Goal: Transaction & Acquisition: Purchase product/service

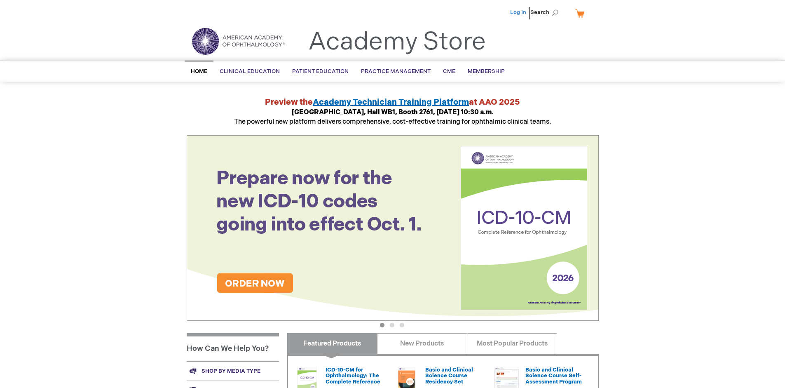
click at [519, 12] on link "Log In" at bounding box center [518, 12] width 16 height 7
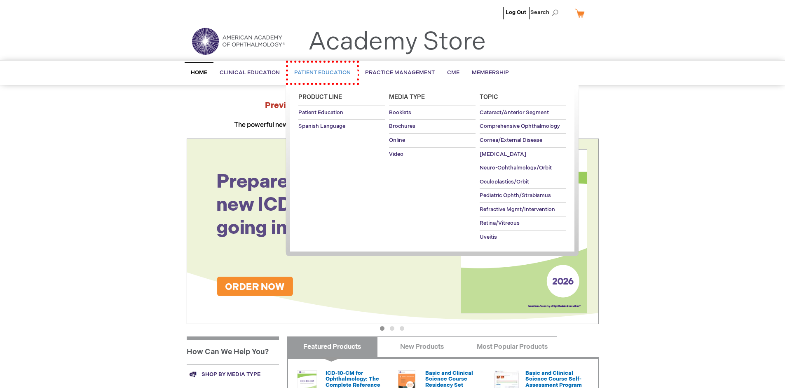
click at [318, 71] on span "Patient Education" at bounding box center [322, 72] width 56 height 7
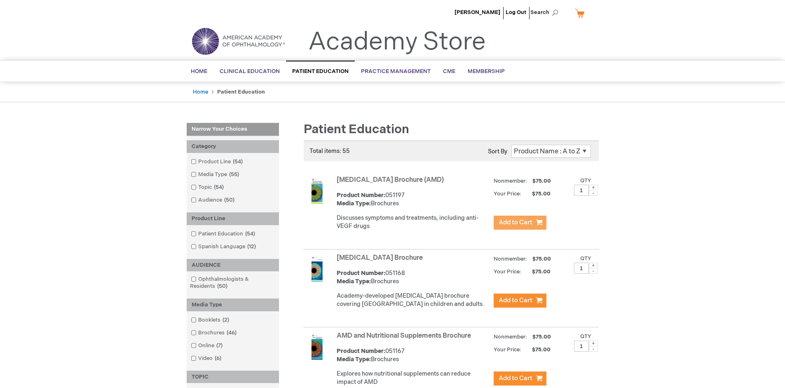
click at [519, 222] on span "Add to Cart" at bounding box center [515, 222] width 34 height 8
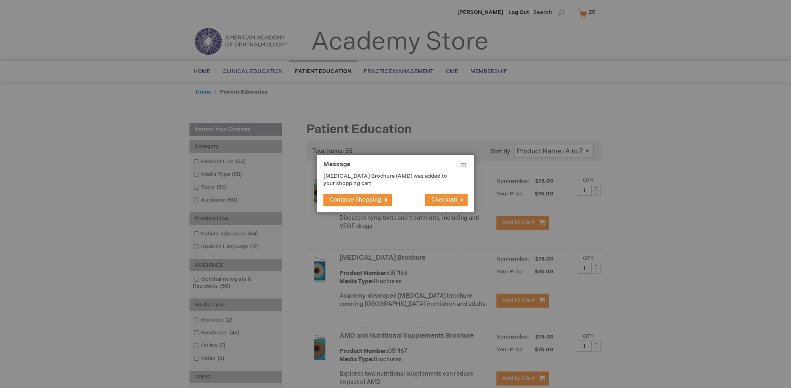
click at [355, 199] on span "Continue Shopping" at bounding box center [355, 199] width 52 height 7
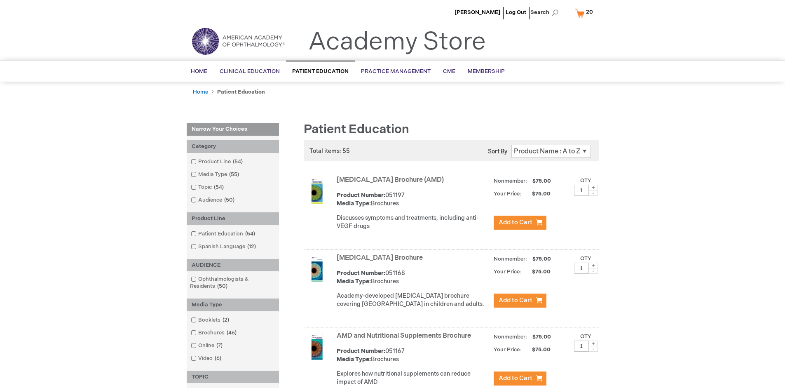
click at [405, 339] on link "AMD and Nutritional Supplements Brochure" at bounding box center [403, 336] width 134 height 8
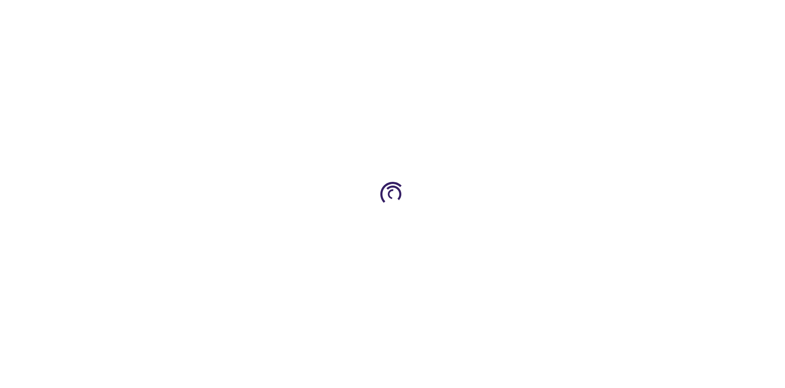
type input "1"
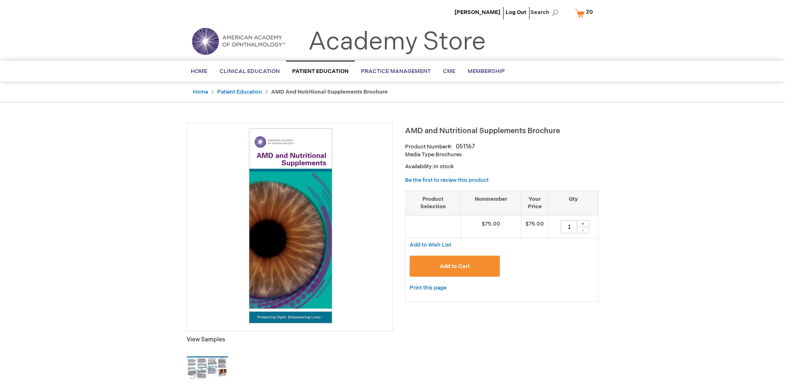
click at [454, 266] on span "Add to Cart" at bounding box center [454, 266] width 30 height 7
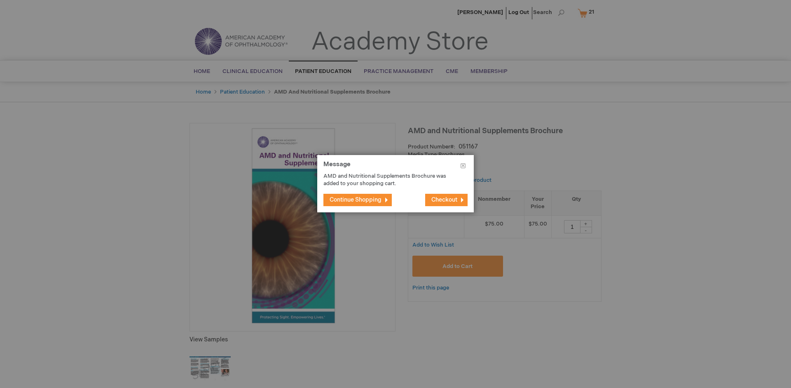
click at [355, 199] on span "Continue Shopping" at bounding box center [355, 199] width 52 height 7
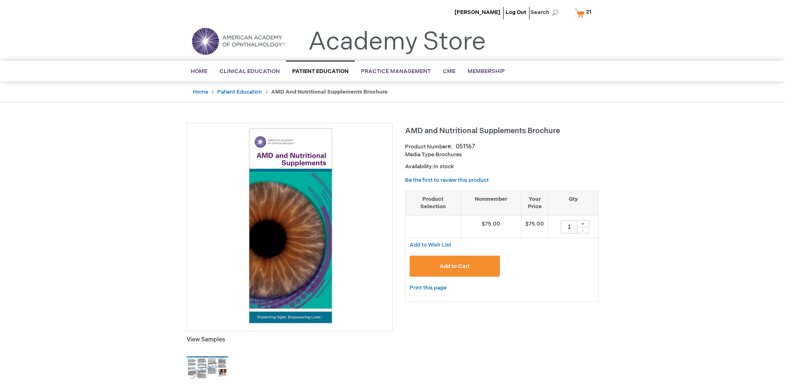
click at [584, 13] on span "21 21 items" at bounding box center [588, 12] width 8 height 10
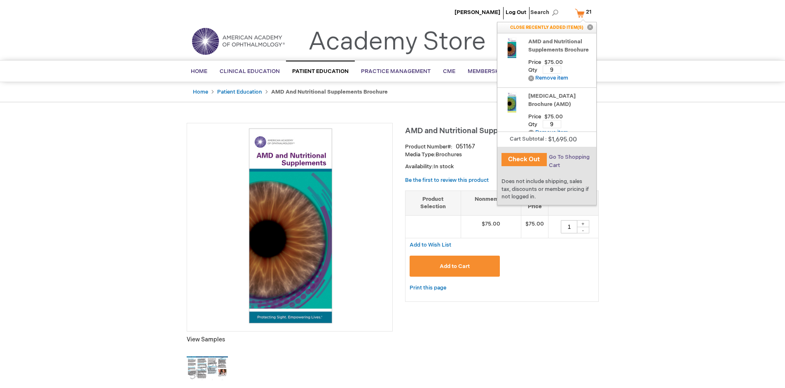
click at [568, 157] on span "Go To Shopping Cart" at bounding box center [569, 161] width 41 height 15
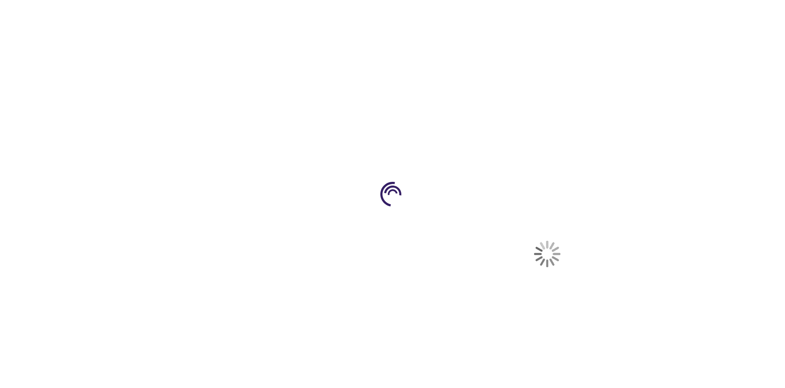
select select "US"
select select "41"
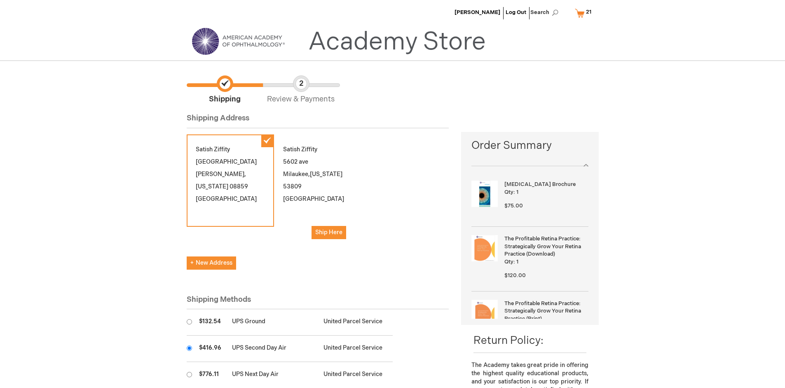
click at [189, 348] on input "radio" at bounding box center [189, 347] width 5 height 5
